Goal: Communication & Community: Answer question/provide support

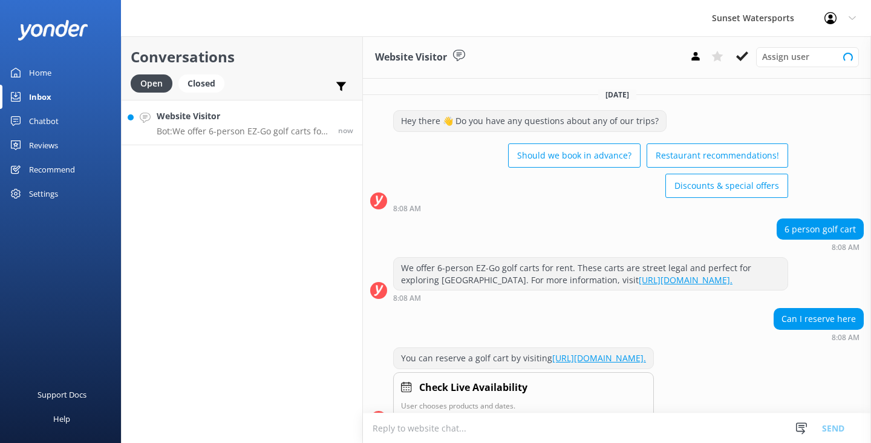
scroll to position [47, 0]
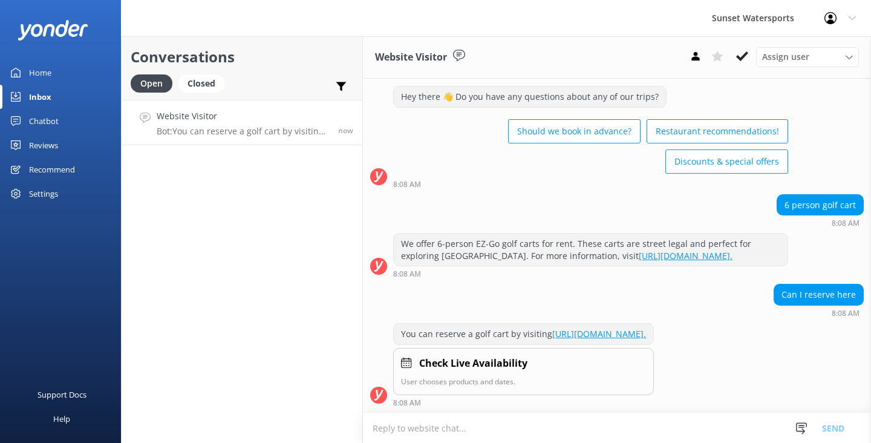
click at [388, 432] on textarea at bounding box center [617, 428] width 508 height 30
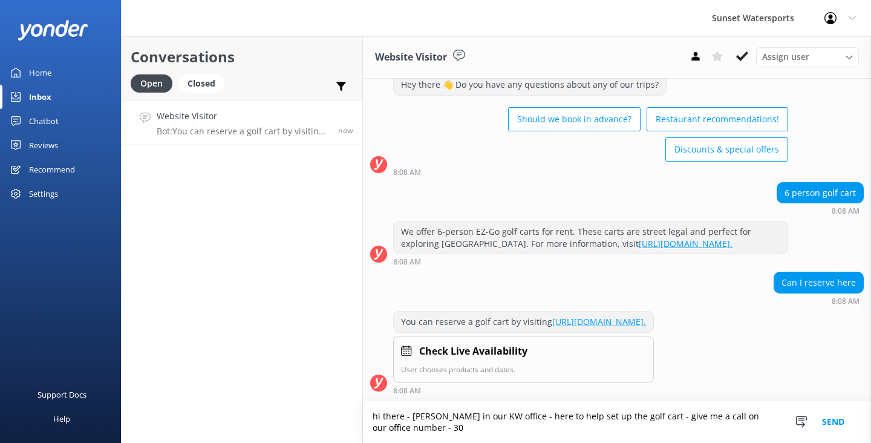
scroll to position [59, 0]
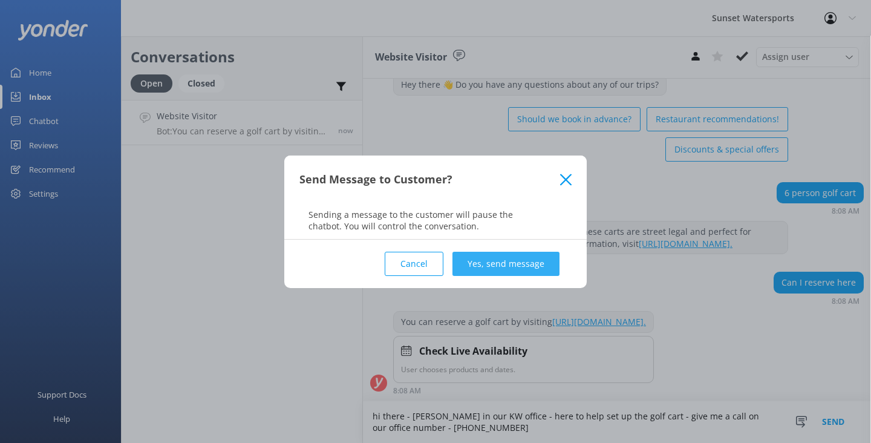
type textarea "hi there - [PERSON_NAME] in our KW office - here to help set up the golf cart -…"
click at [522, 262] on button "Yes, send message" at bounding box center [505, 263] width 107 height 24
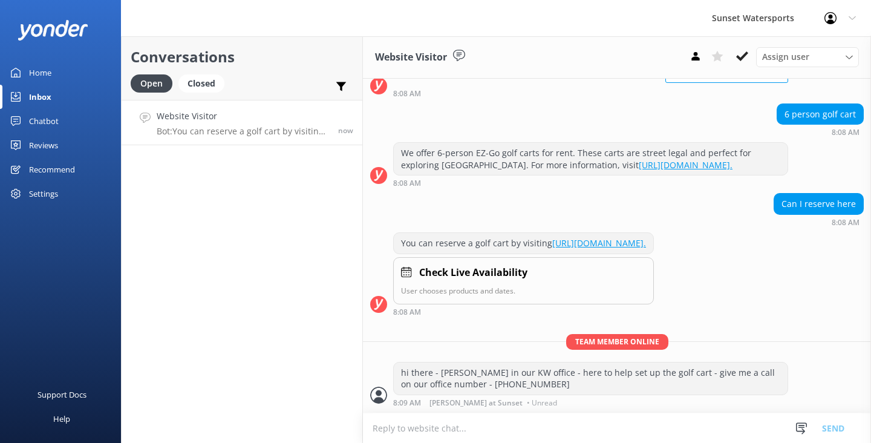
scroll to position [138, 0]
drag, startPoint x: 522, startPoint y: 262, endPoint x: 653, endPoint y: 292, distance: 134.6
click at [632, 289] on div "Check Live Availability User chooses products and dates." at bounding box center [523, 281] width 261 height 48
click at [646, 237] on link "[URL][DOMAIN_NAME]." at bounding box center [599, 242] width 94 height 11
click at [805, 320] on div "You can reserve a golf cart by visiting [URL][DOMAIN_NAME]. Check Live Availabi…" at bounding box center [617, 276] width 508 height 89
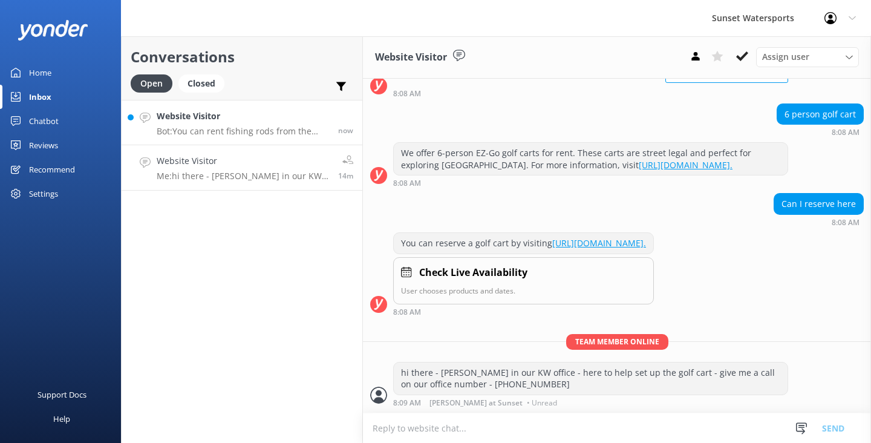
click at [266, 132] on p "Bot: You can rent fishing rods from the marina store located at our boat rental…" at bounding box center [243, 131] width 172 height 11
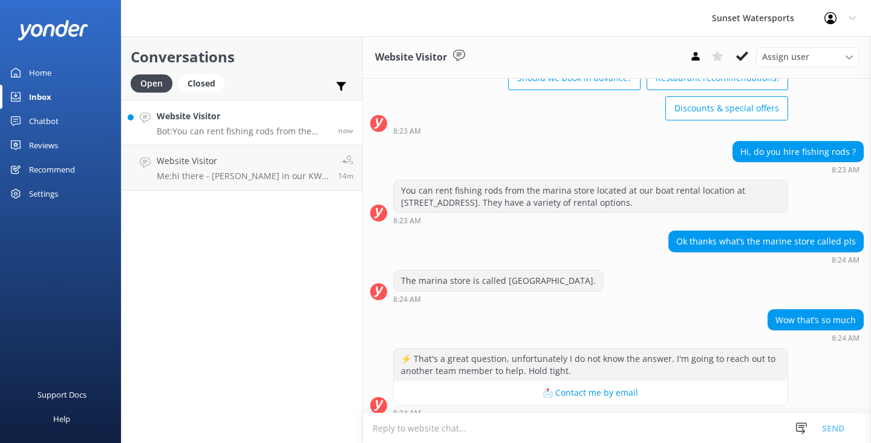
scroll to position [87, 0]
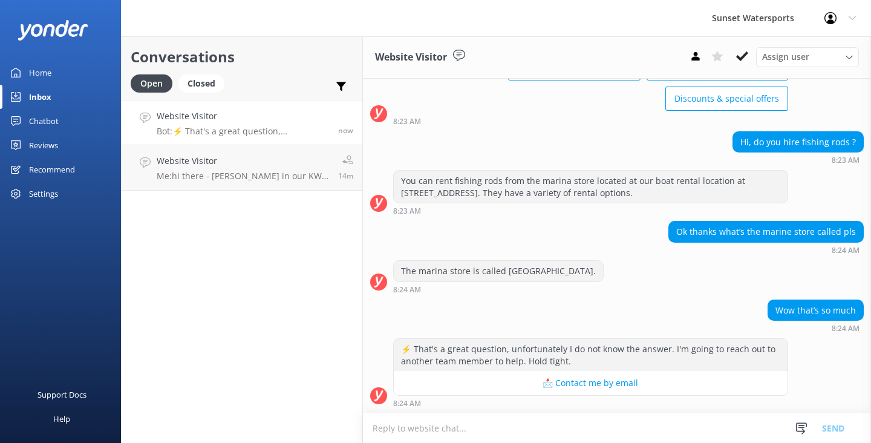
click at [410, 424] on textarea at bounding box center [617, 428] width 508 height 30
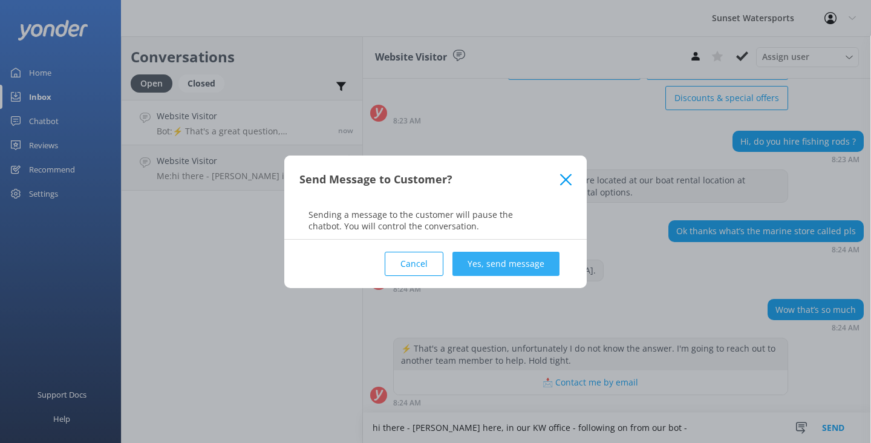
type textarea "hi there - [PERSON_NAME] here, in our KW office - following on from our bot -"
click at [517, 255] on button "Yes, send message" at bounding box center [505, 263] width 107 height 24
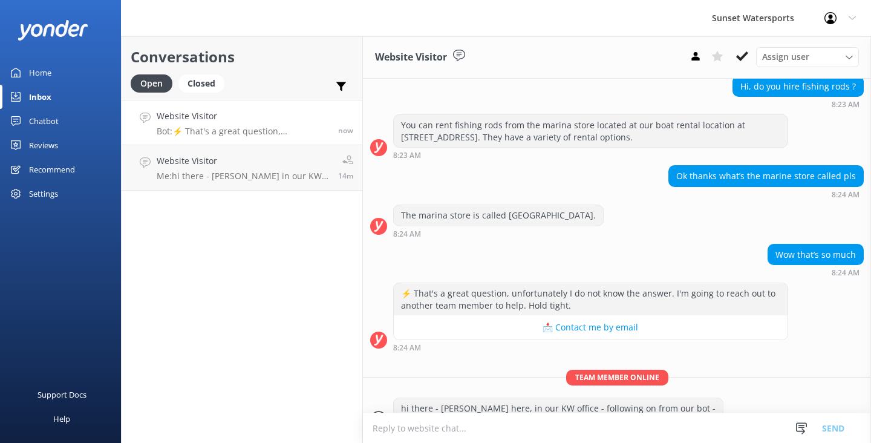
scroll to position [166, 0]
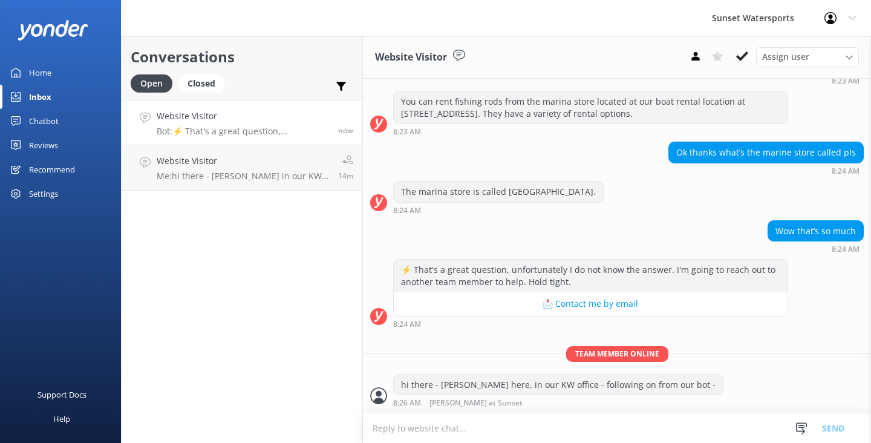
click at [407, 429] on textarea at bounding box center [617, 428] width 508 height 30
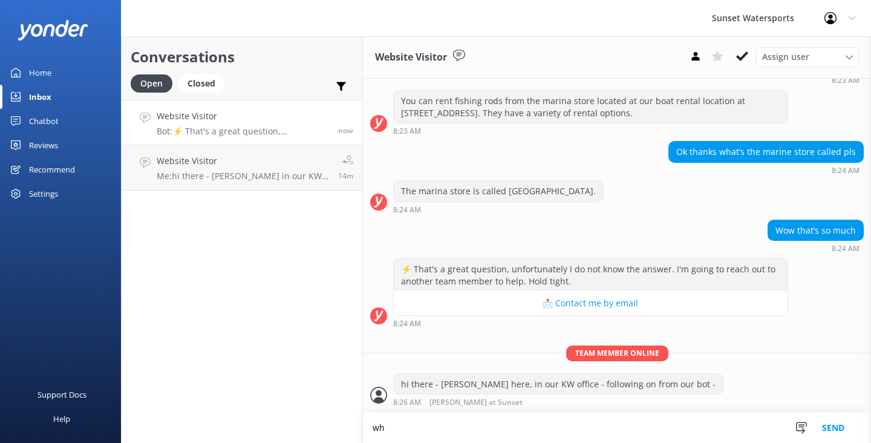
type textarea "w"
type textarea "are you looking to go in shore fishing on our center console boat?"
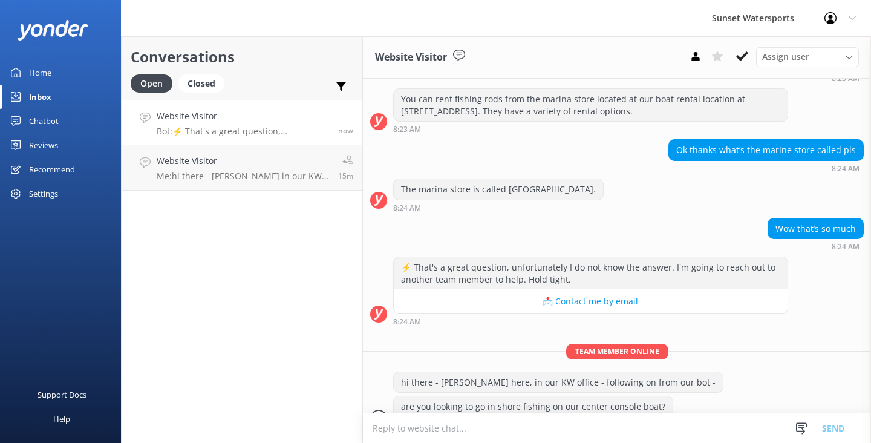
scroll to position [190, 0]
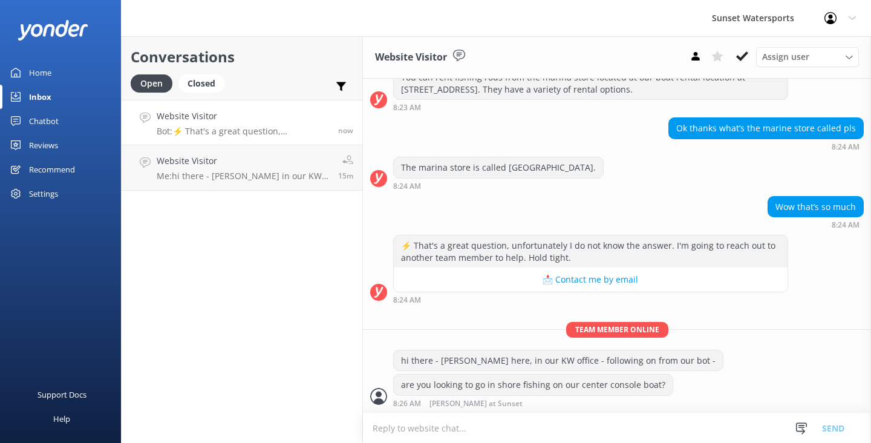
click at [401, 433] on textarea at bounding box center [617, 428] width 508 height 30
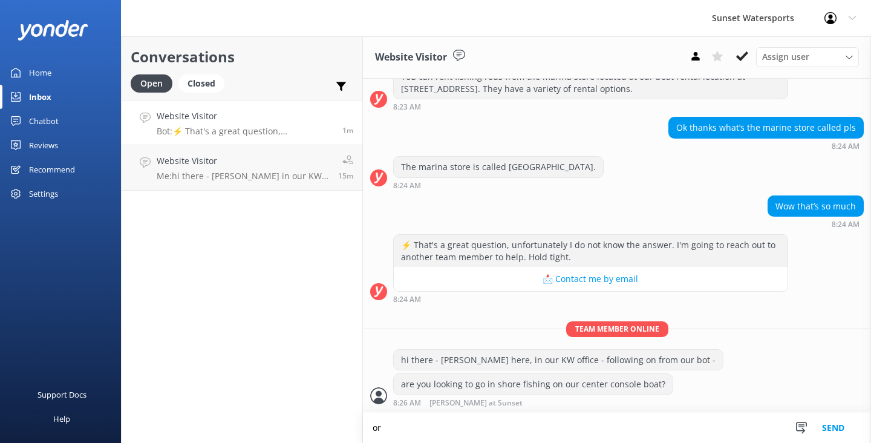
type textarea "o"
type textarea "I"
type textarea "o"
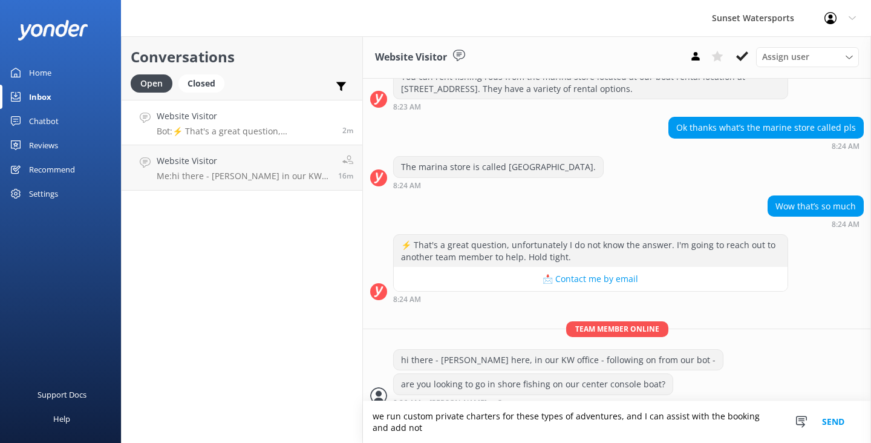
scroll to position [203, 0]
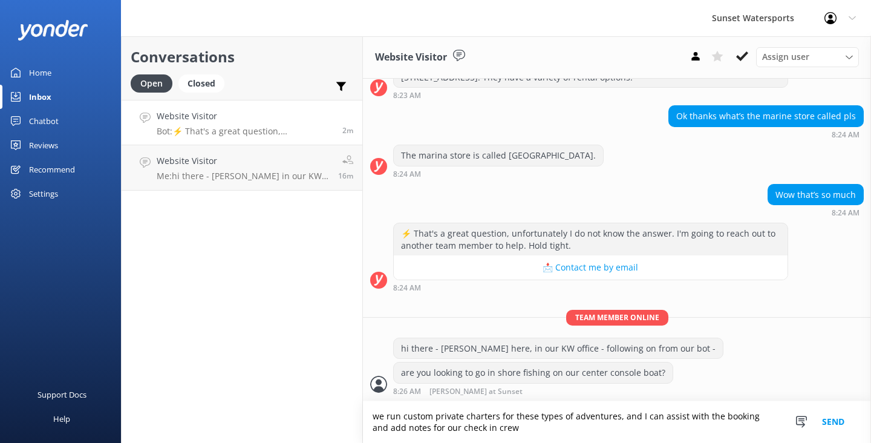
click at [446, 432] on textarea "we run custom private charters for these types of adventures, and I can assist …" at bounding box center [617, 422] width 508 height 42
click at [488, 429] on textarea "we run custom private charters for these types of adventures, and I can assist …" at bounding box center [617, 422] width 508 height 42
click at [529, 428] on textarea "we run custom private charters for these types of adventures, and I can assist …" at bounding box center [617, 422] width 508 height 42
click at [412, 429] on textarea "we run custom private charters for these types of adventures, and I can assist …" at bounding box center [617, 422] width 508 height 42
click at [560, 425] on textarea "we run custom private charters for these types of adventures, and I can assist …" at bounding box center [617, 422] width 508 height 42
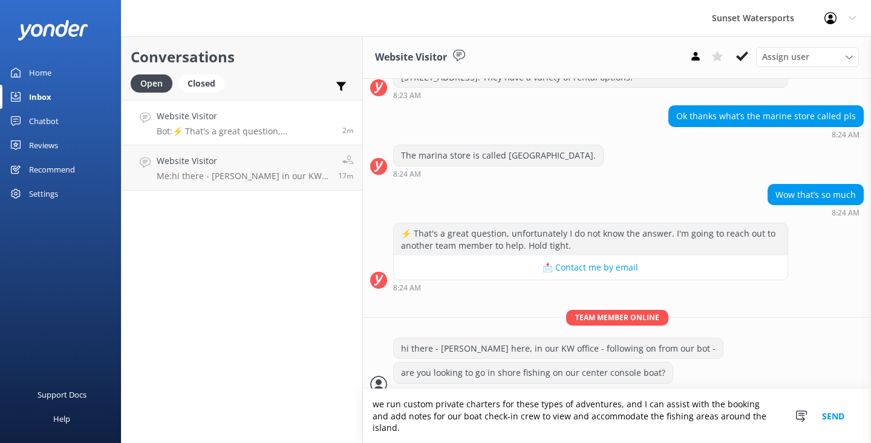
type textarea "we run custom private charters for these types of adventures, and I can assist …"
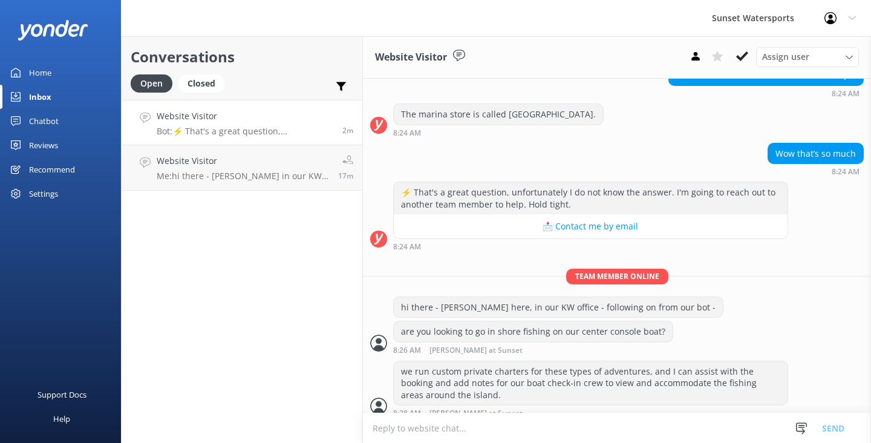
scroll to position [254, 0]
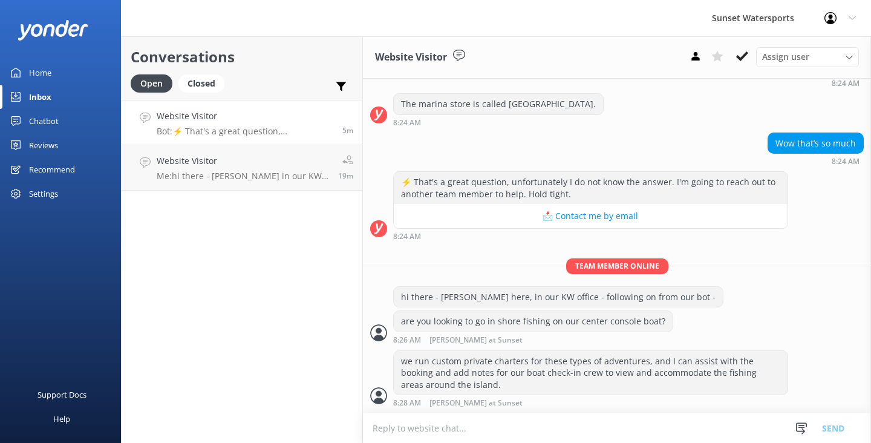
click at [418, 429] on textarea at bounding box center [617, 428] width 508 height 30
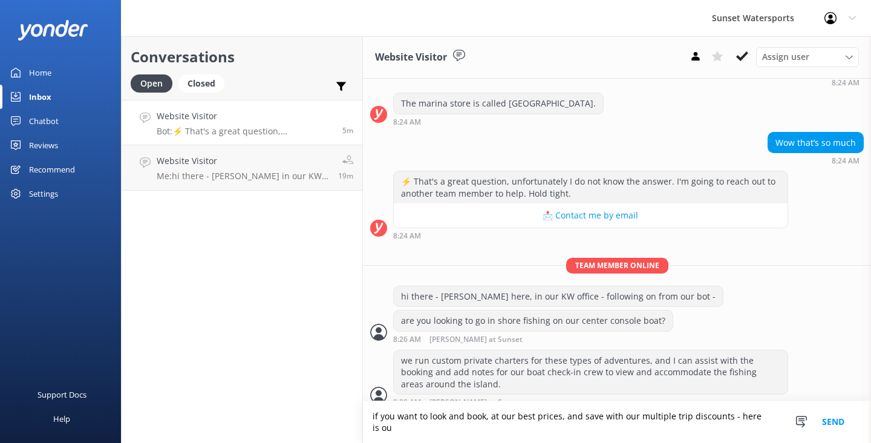
scroll to position [266, 0]
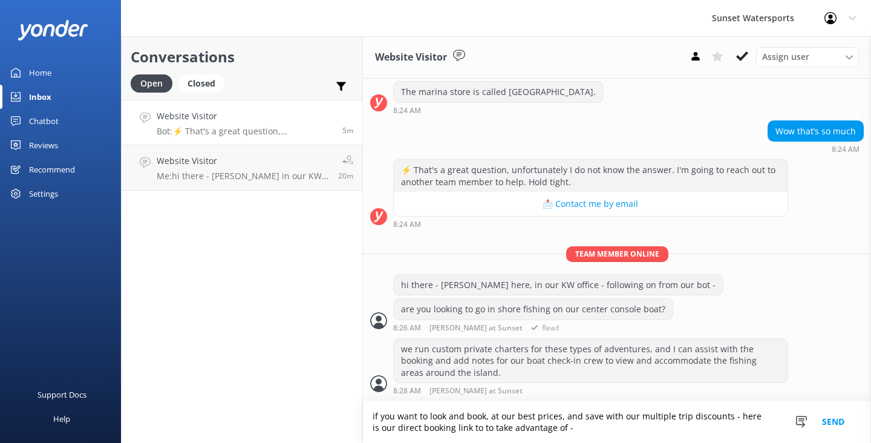
paste textarea "[URL][DOMAIN_NAME]"
type textarea "if you want to look and book, at our best prices, and save with our multiple tr…"
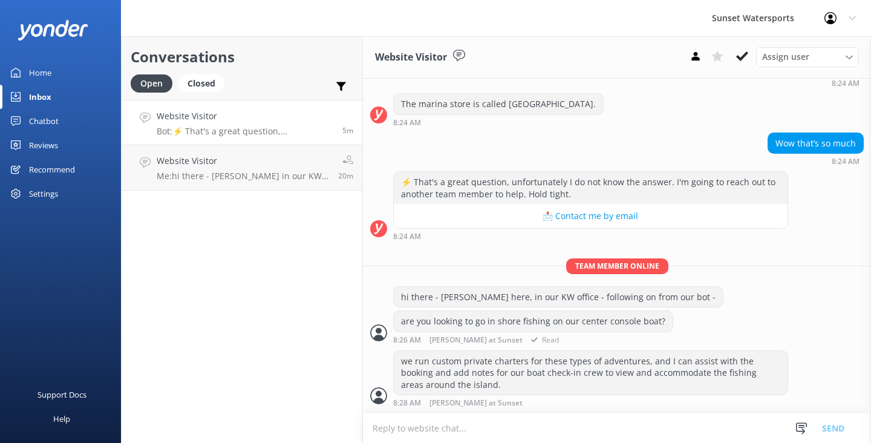
scroll to position [328, 0]
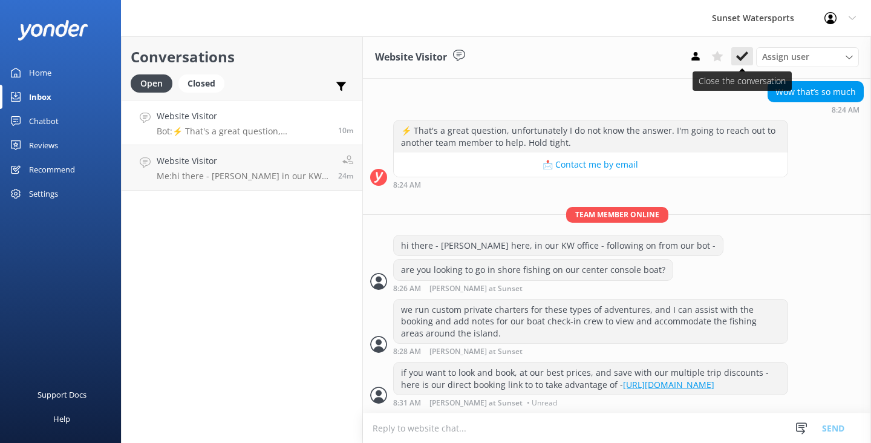
click at [740, 59] on use at bounding box center [742, 56] width 12 height 10
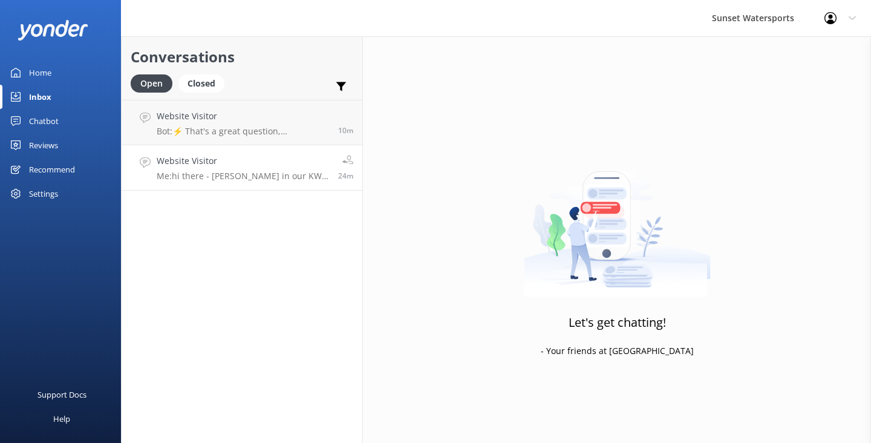
click at [274, 167] on h4 "Website Visitor" at bounding box center [243, 160] width 172 height 13
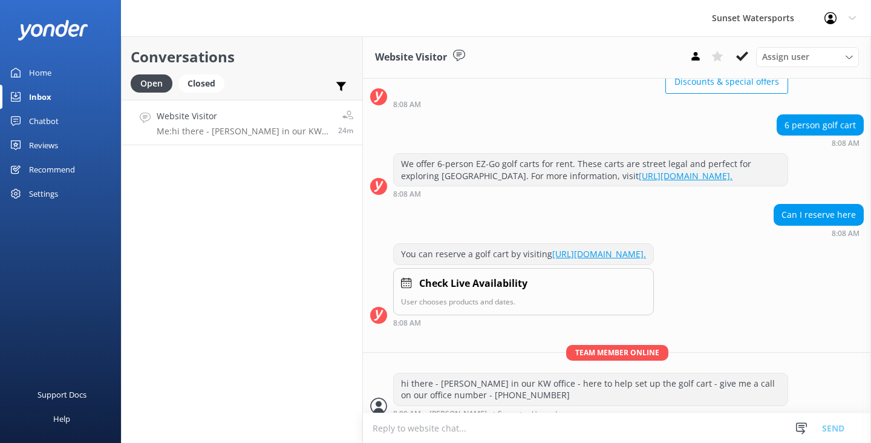
scroll to position [138, 0]
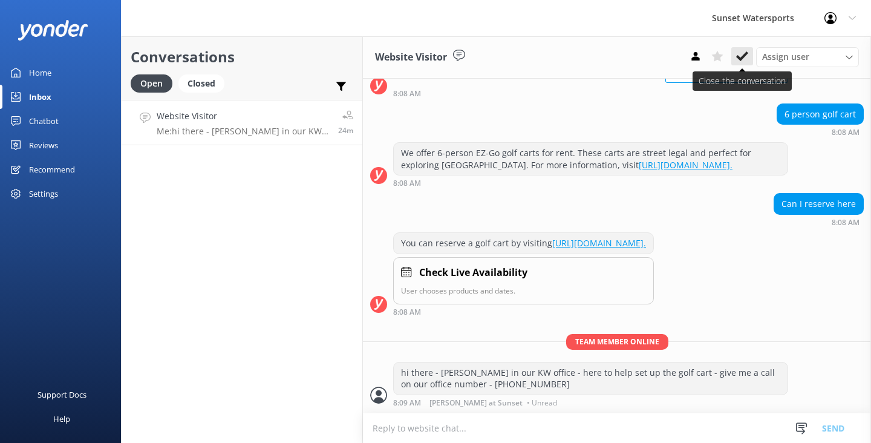
click at [745, 53] on use at bounding box center [742, 56] width 12 height 10
